Goal: Ask a question

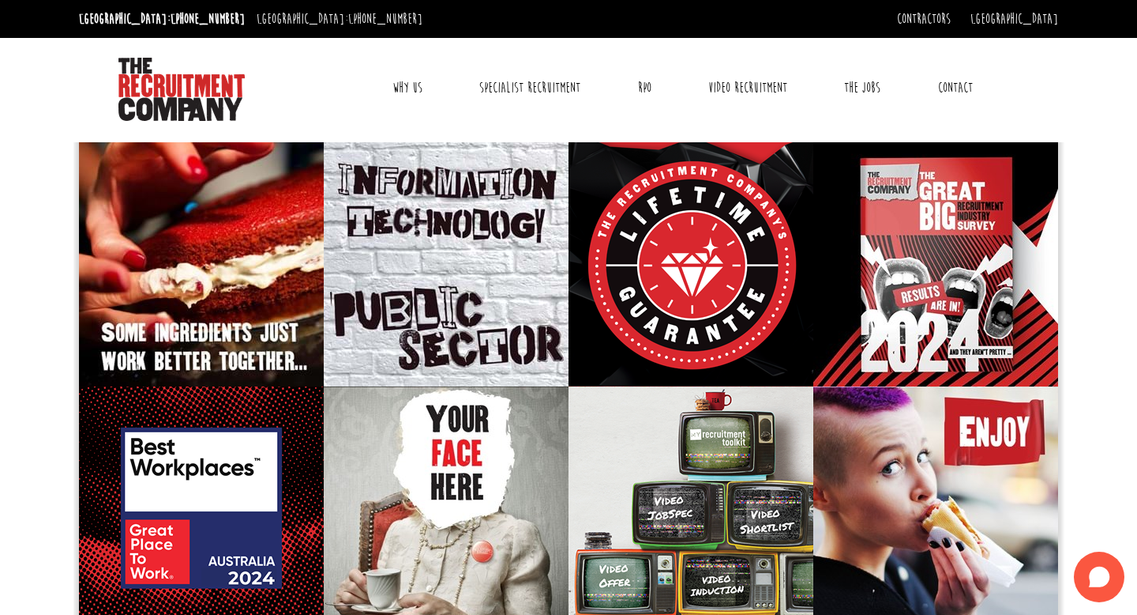
click at [957, 93] on link "Contact" at bounding box center [956, 87] width 58 height 39
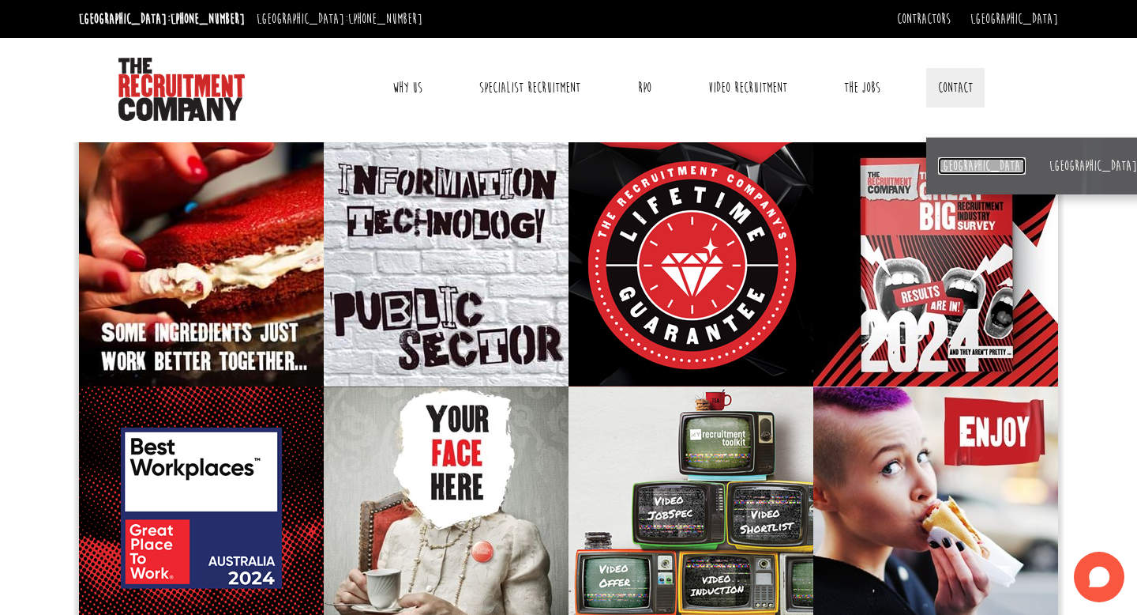
click at [948, 159] on link "[GEOGRAPHIC_DATA]" at bounding box center [982, 165] width 88 height 17
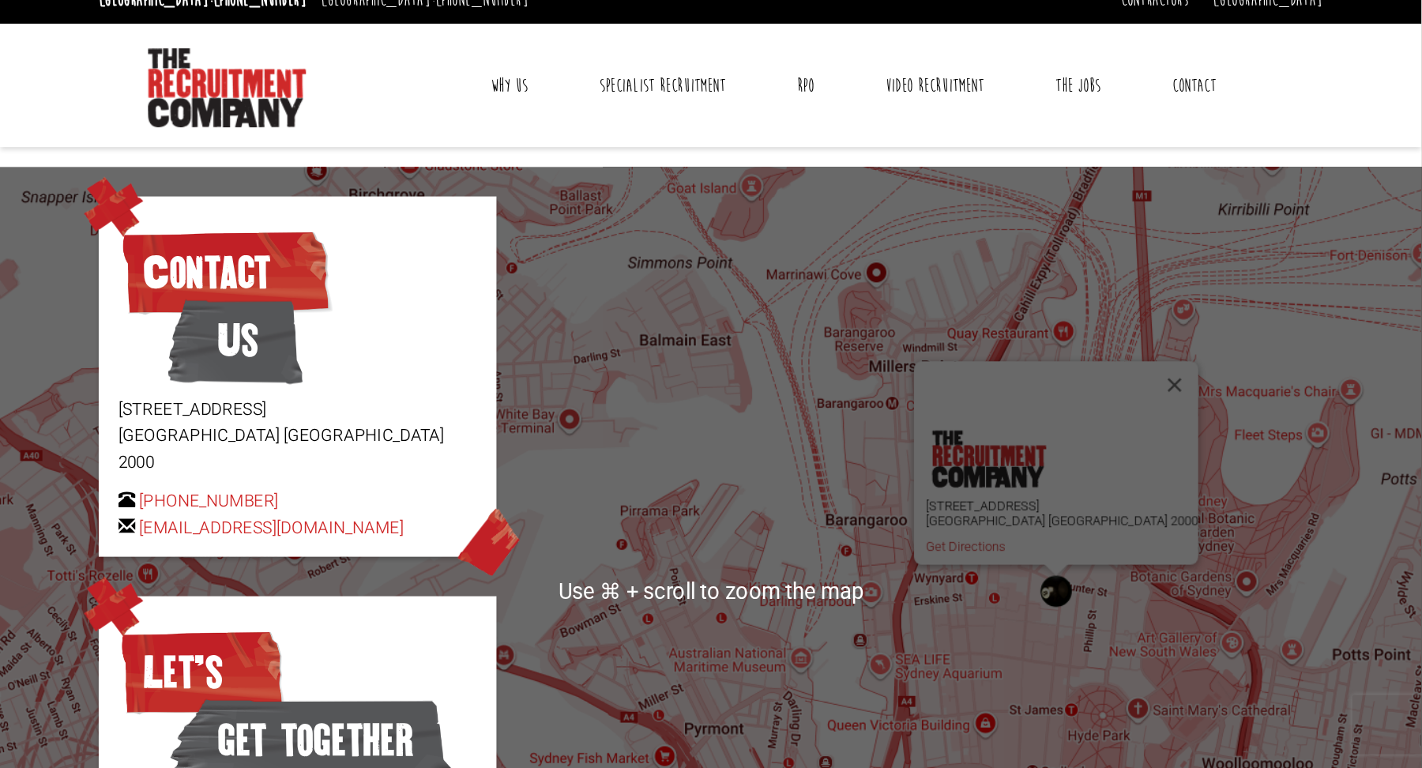
scroll to position [20, 0]
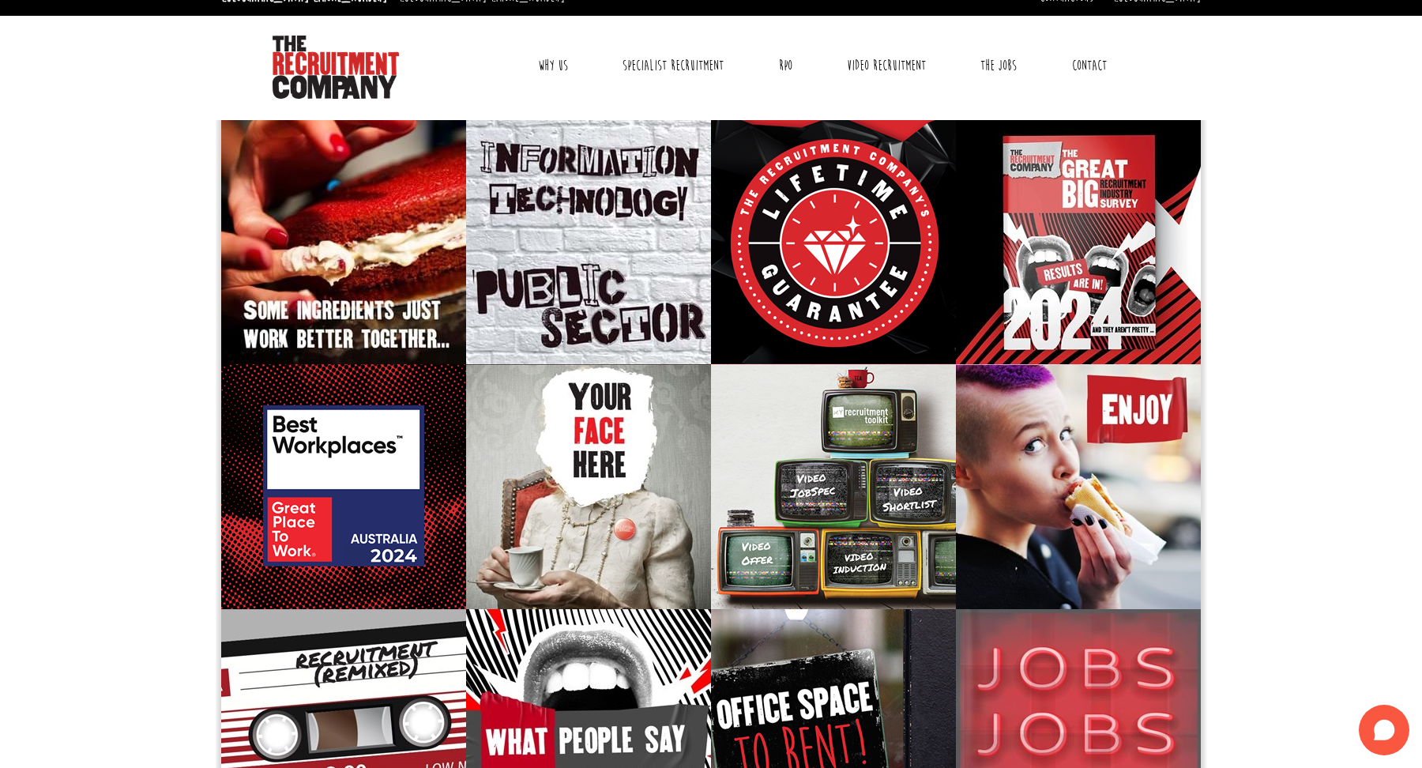
scroll to position [24, 0]
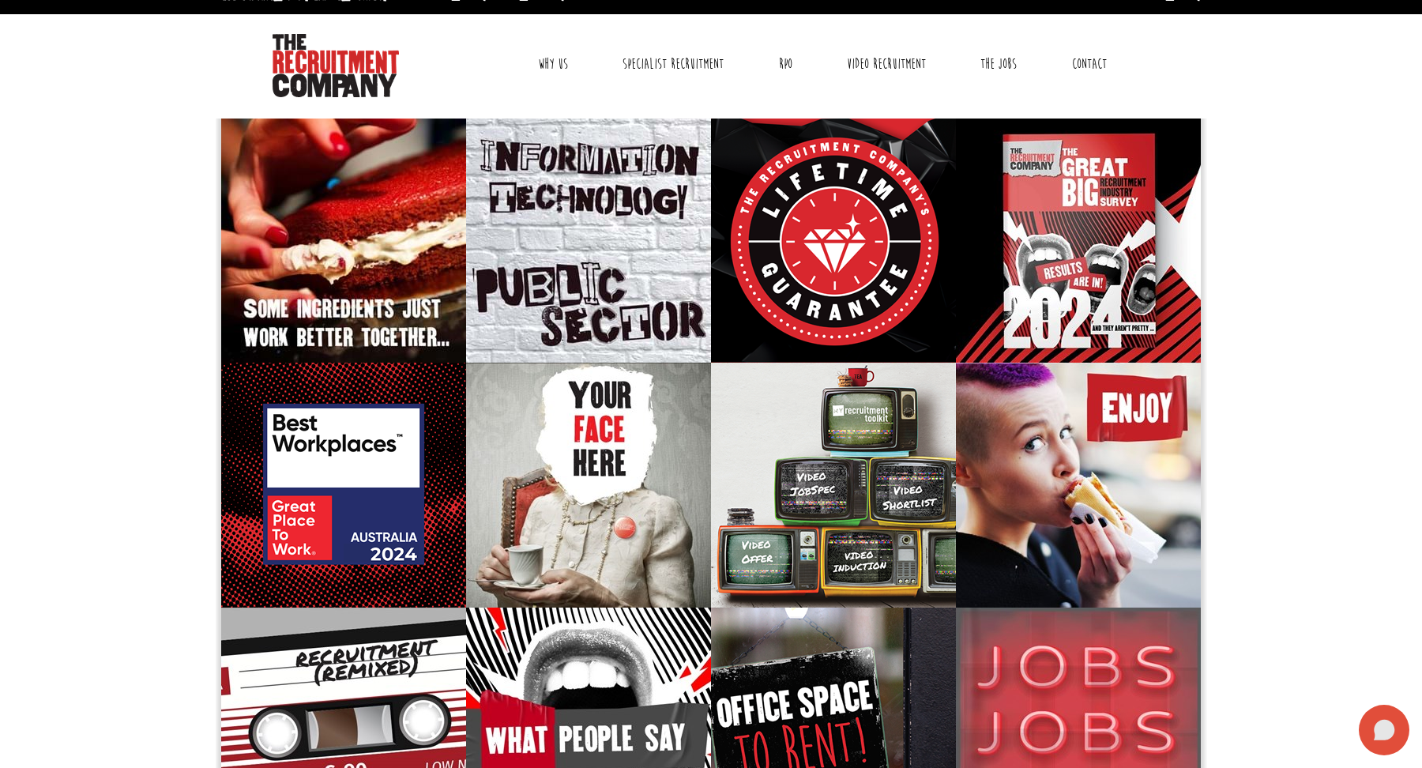
click at [1390, 727] on icon at bounding box center [1384, 730] width 21 height 21
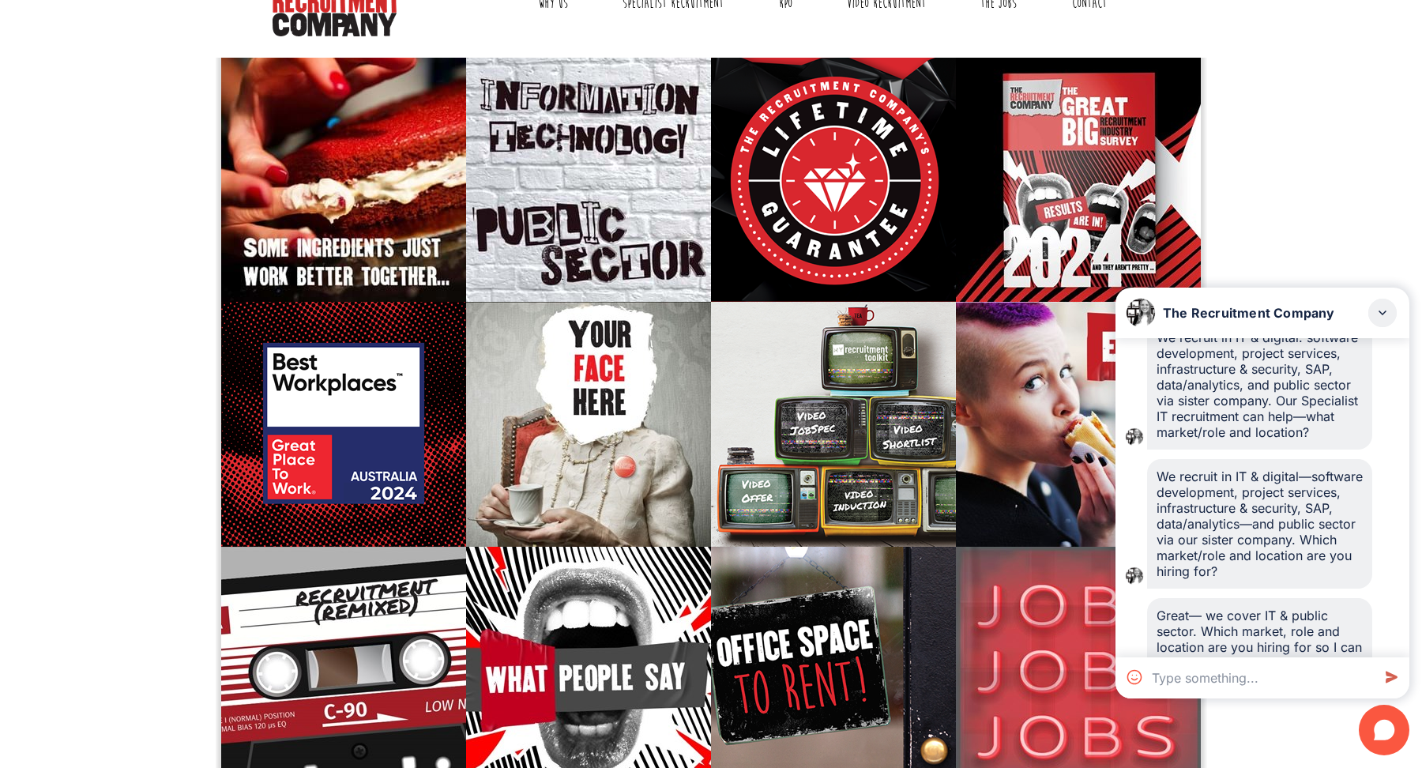
scroll to position [87, 0]
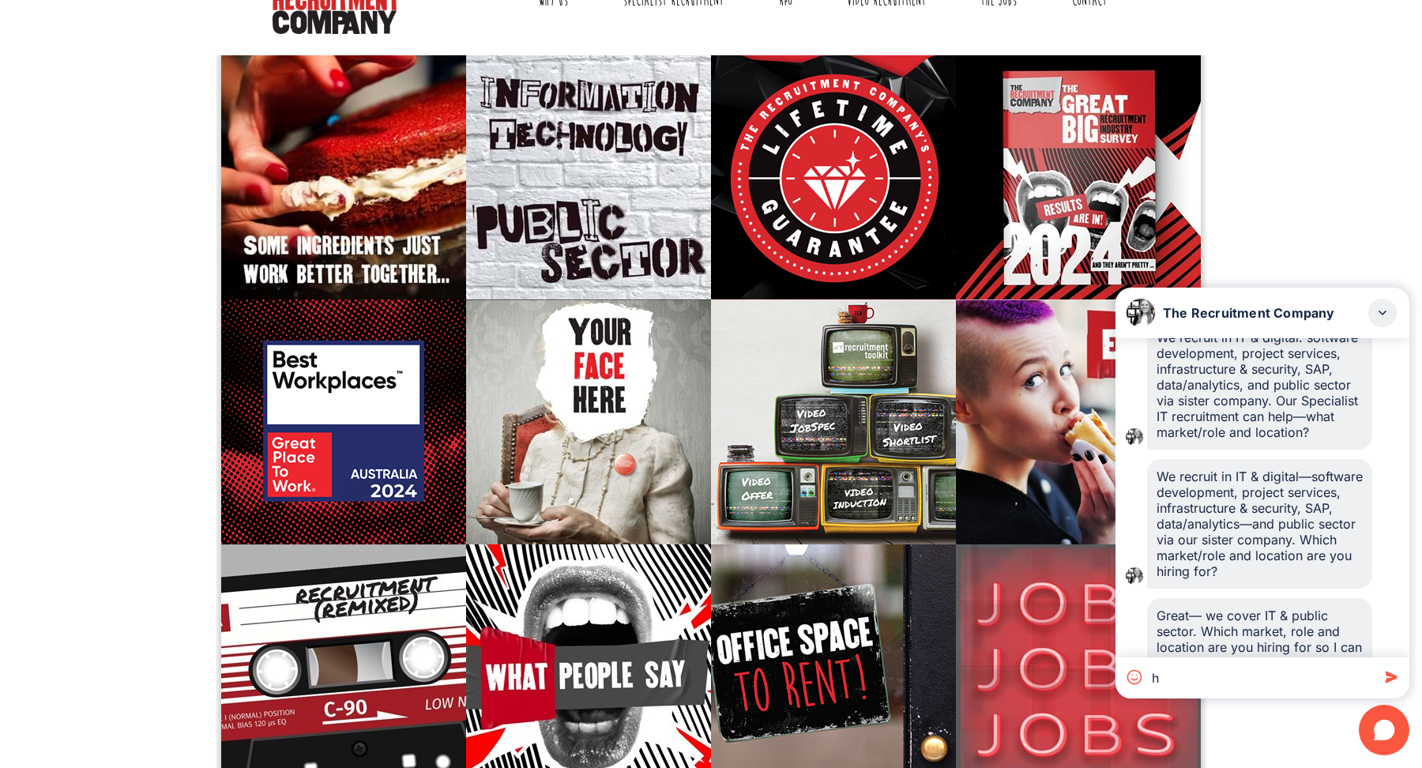
type textarea "hi"
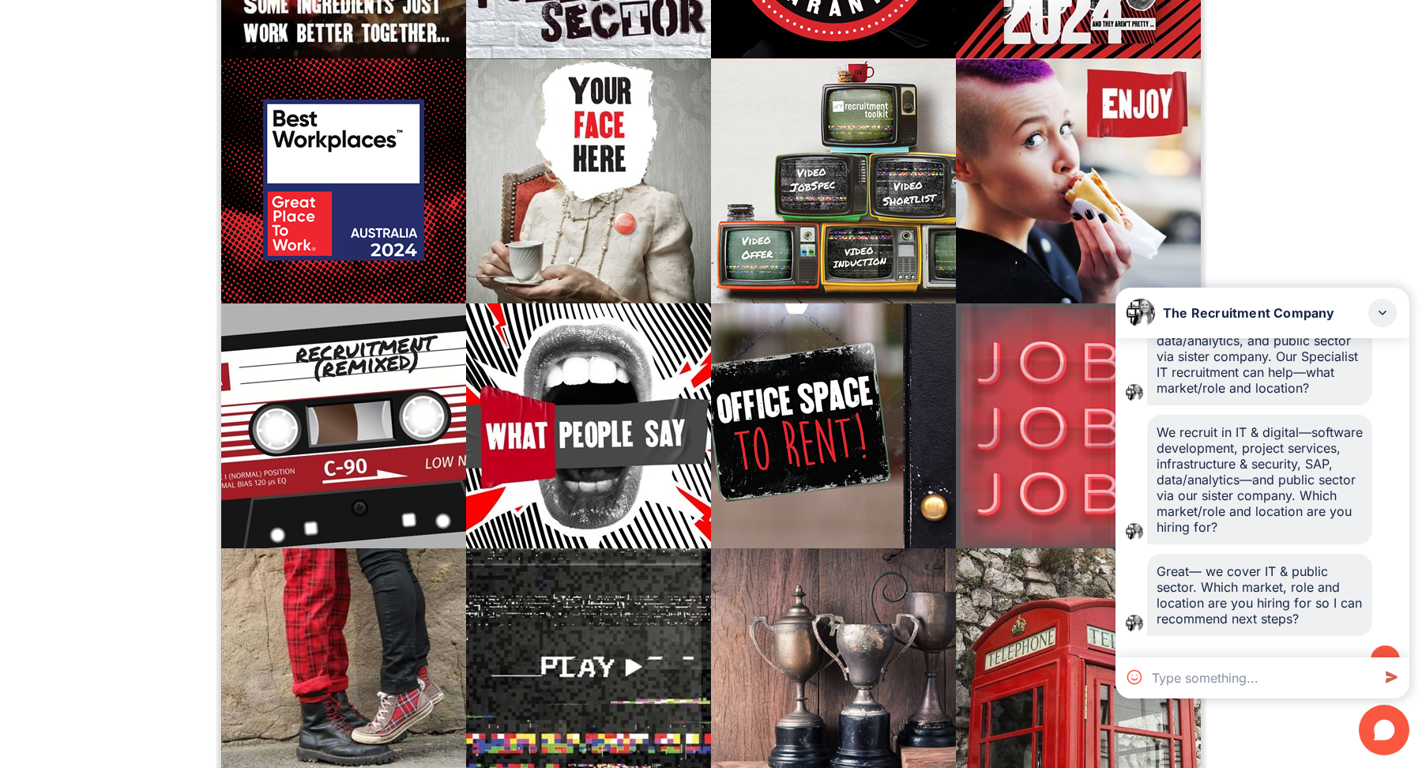
scroll to position [1563, 0]
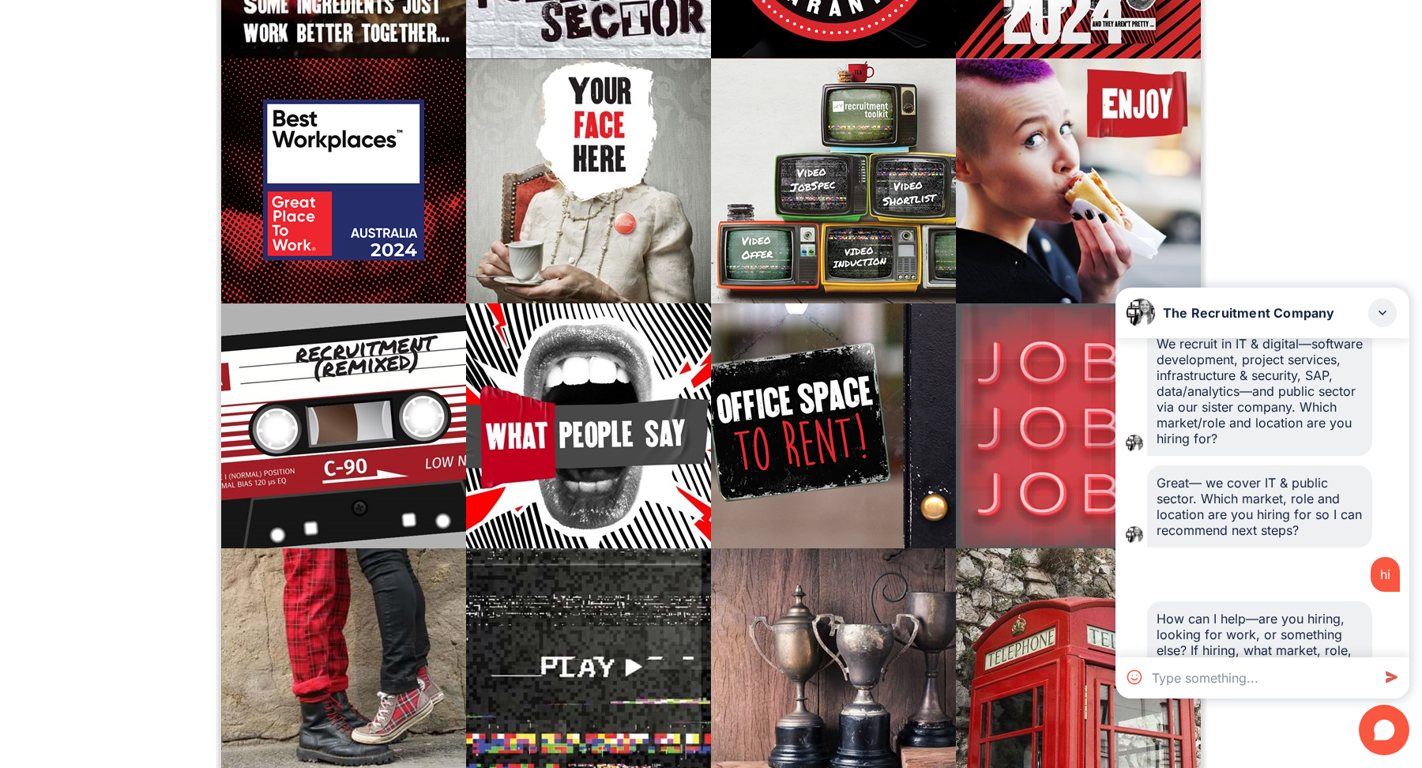
click at [1274, 485] on div "Awesome! Do you have experience as a business analyst and work rights in Austra…" at bounding box center [1262, 497] width 294 height 319
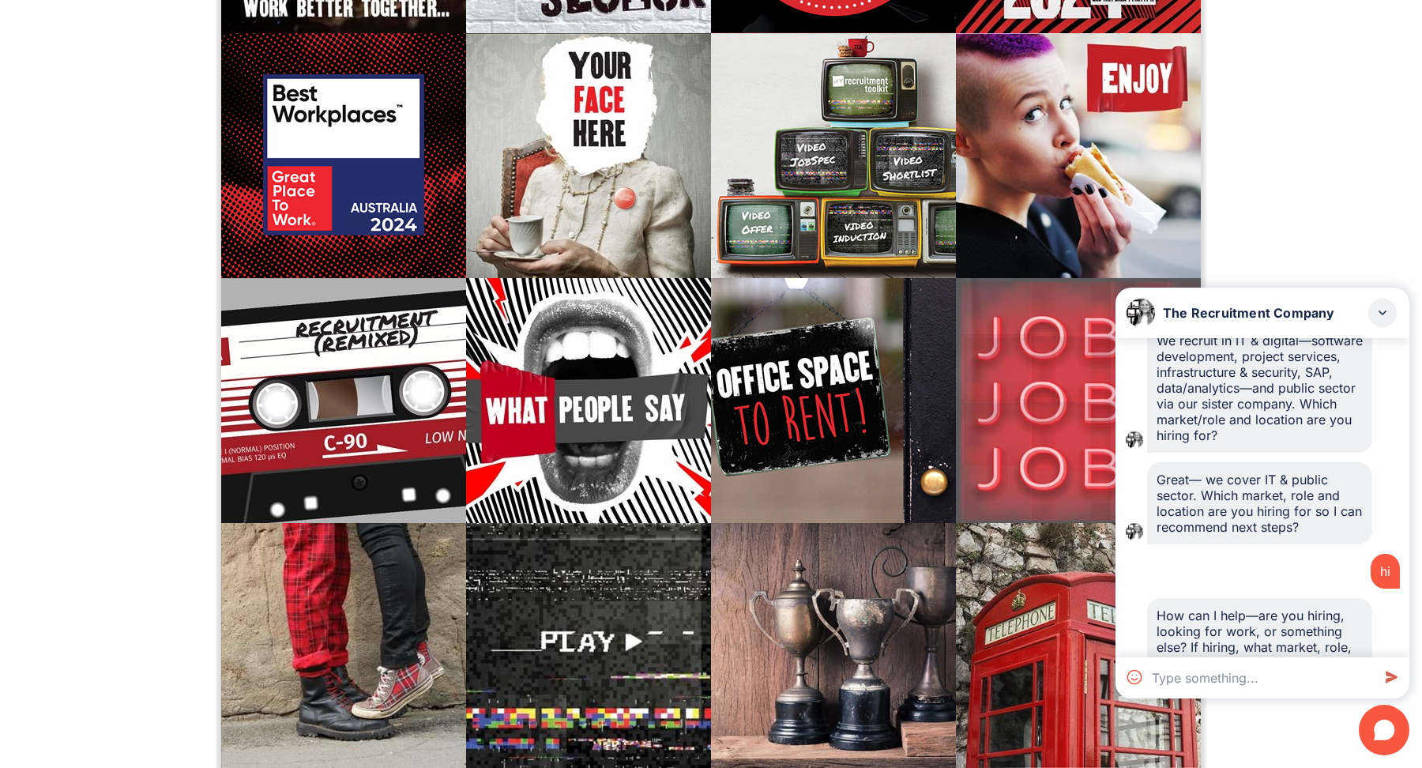
scroll to position [355, 0]
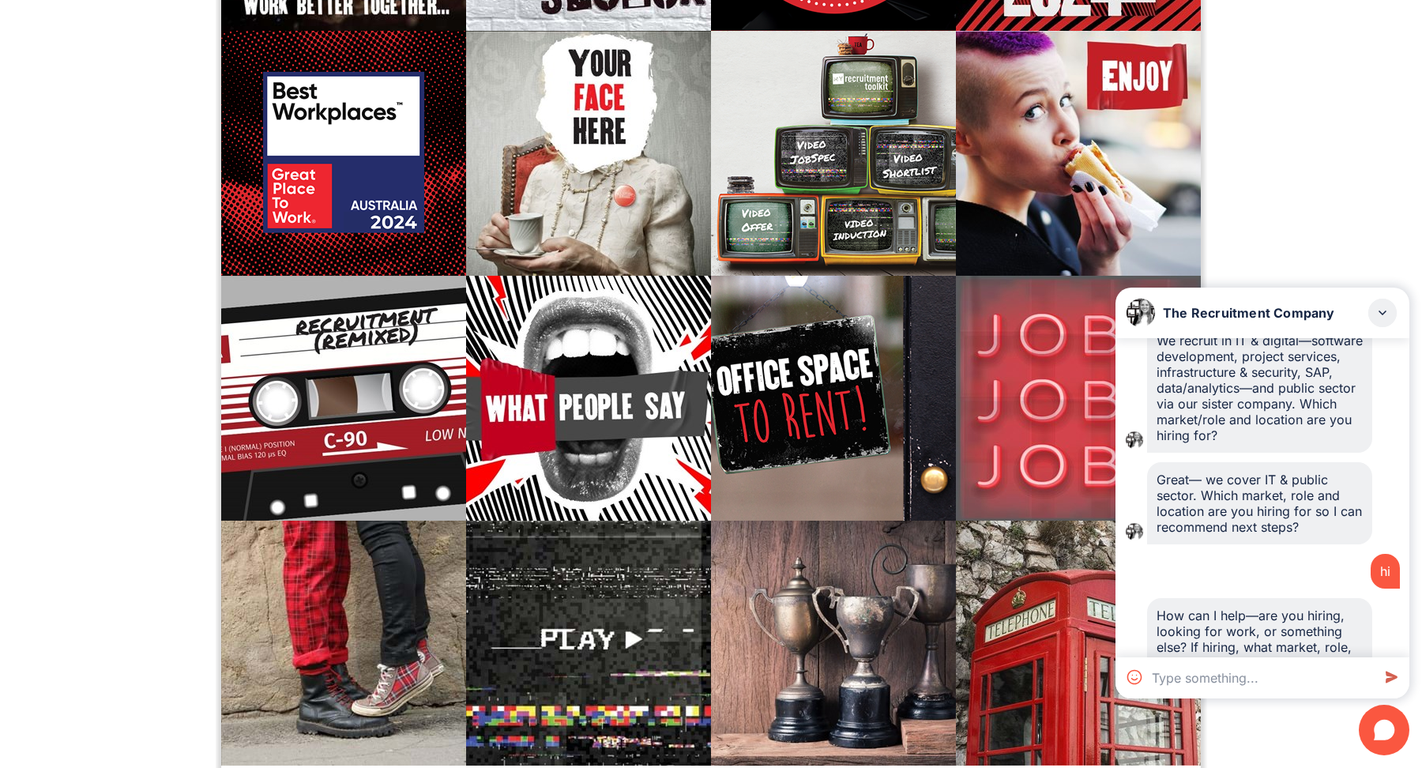
click at [1265, 685] on textarea at bounding box center [1258, 677] width 226 height 41
type textarea "im looking for work"
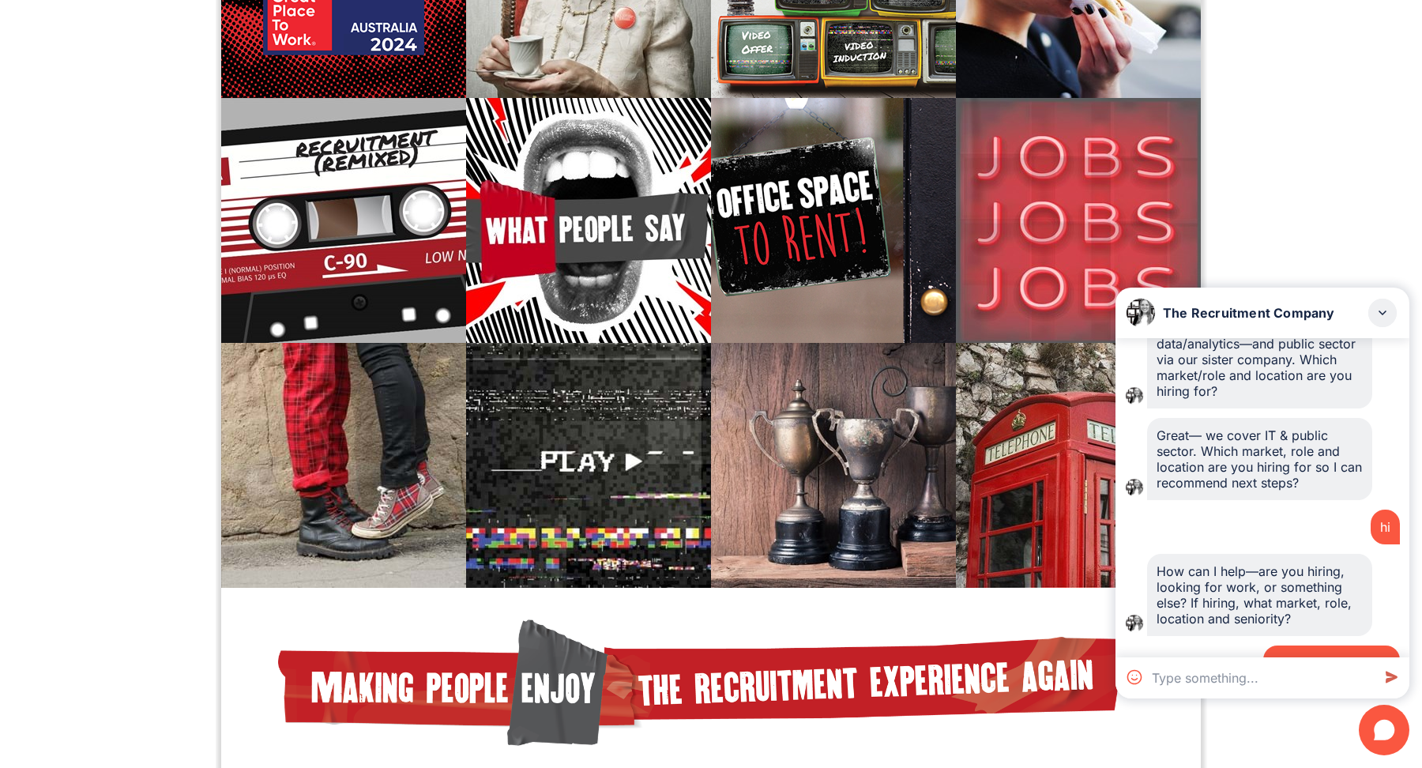
scroll to position [535, 0]
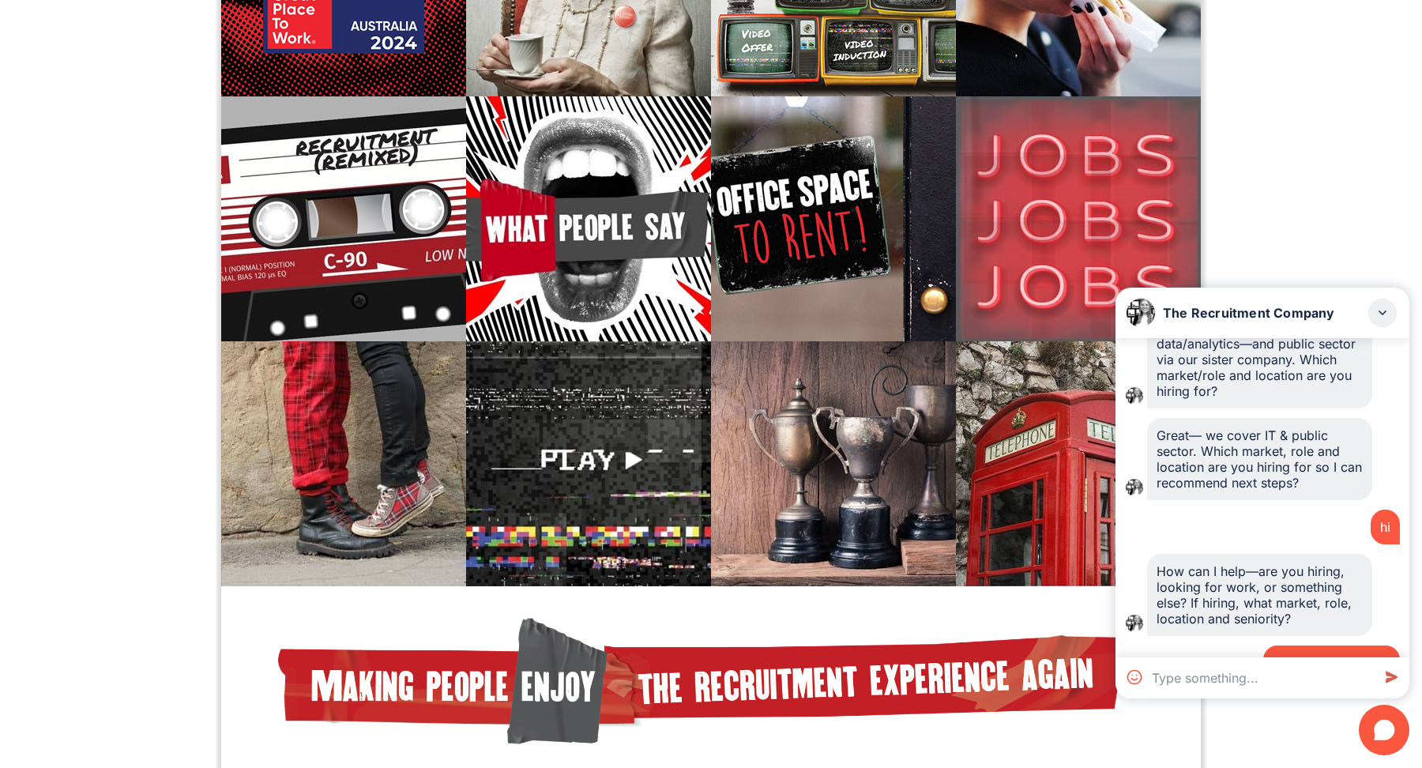
click at [1299, 645] on div "im looking for work" at bounding box center [1331, 662] width 137 height 35
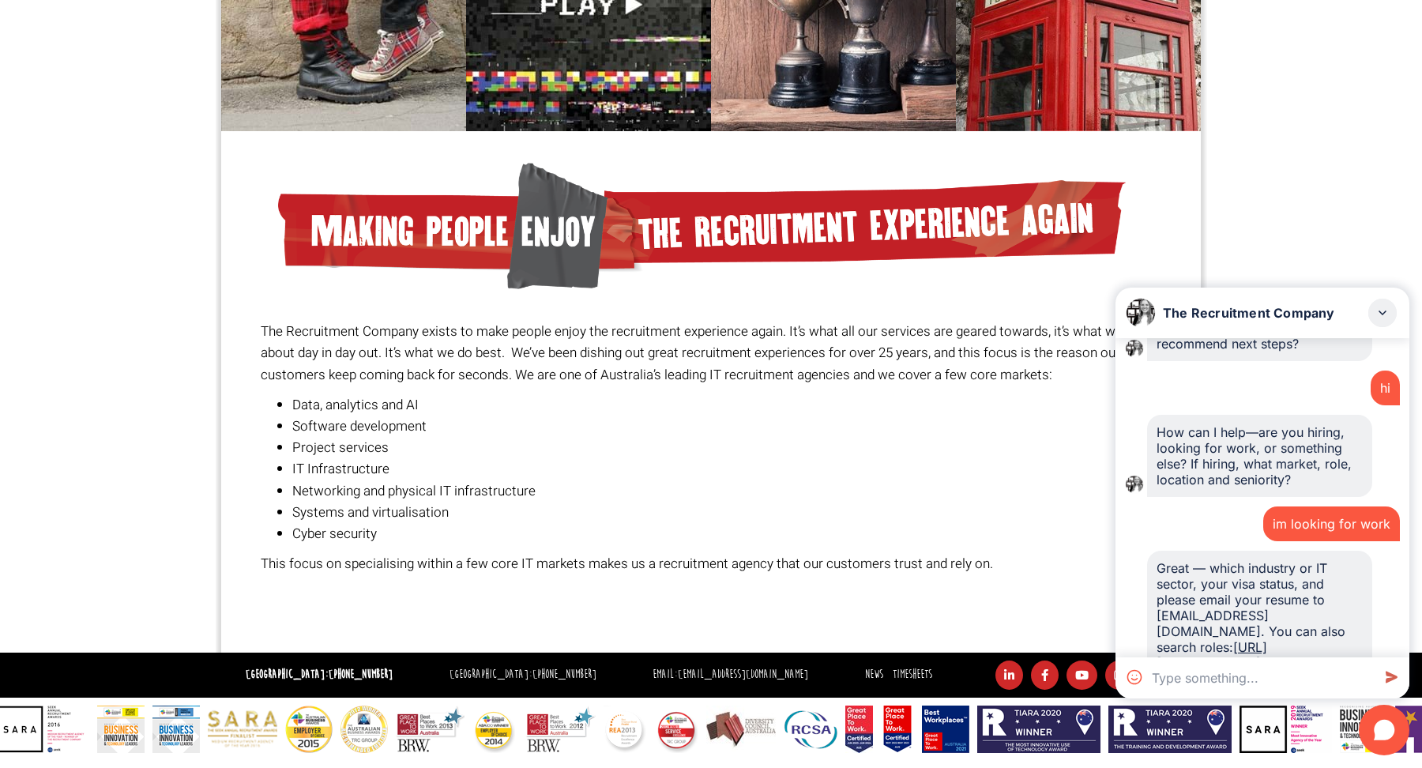
scroll to position [1854, 0]
